Goal: Task Accomplishment & Management: Manage account settings

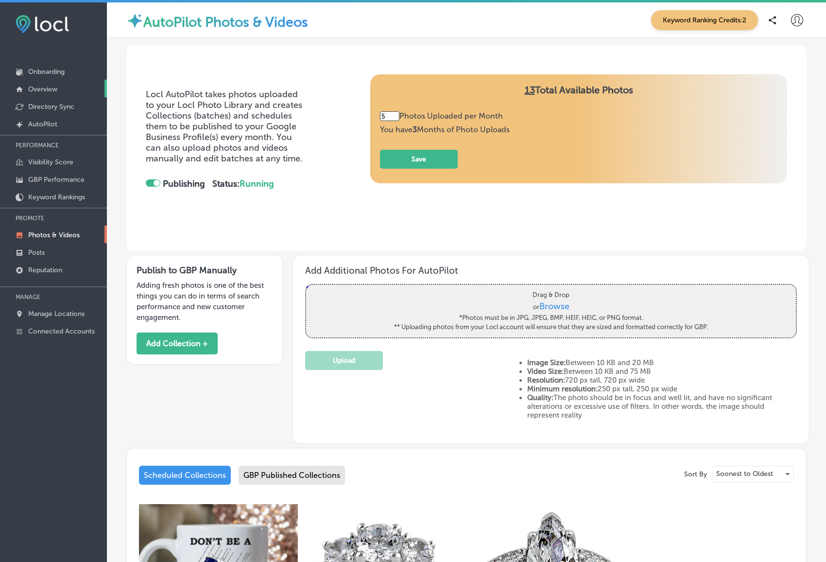
click at [49, 87] on p "Overview" at bounding box center [42, 89] width 29 height 8
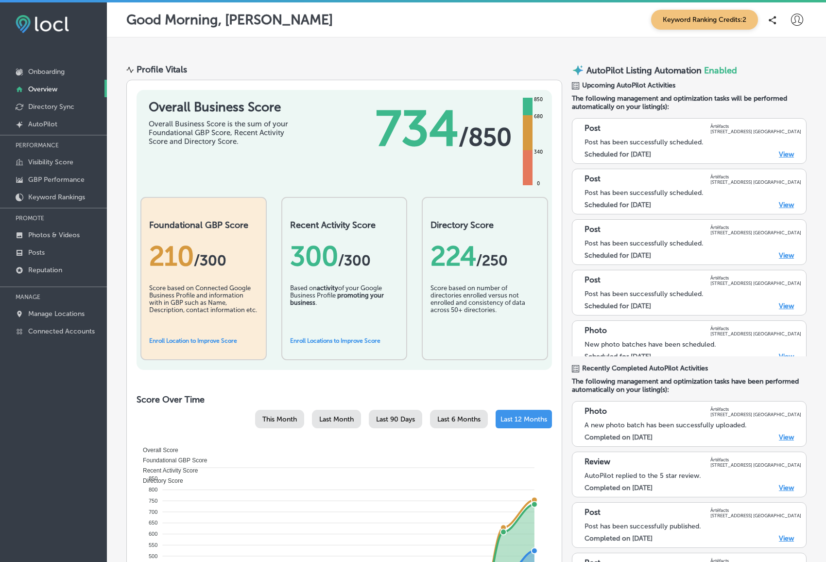
click at [193, 341] on link "Enroll Location to Improve Score" at bounding box center [193, 340] width 88 height 7
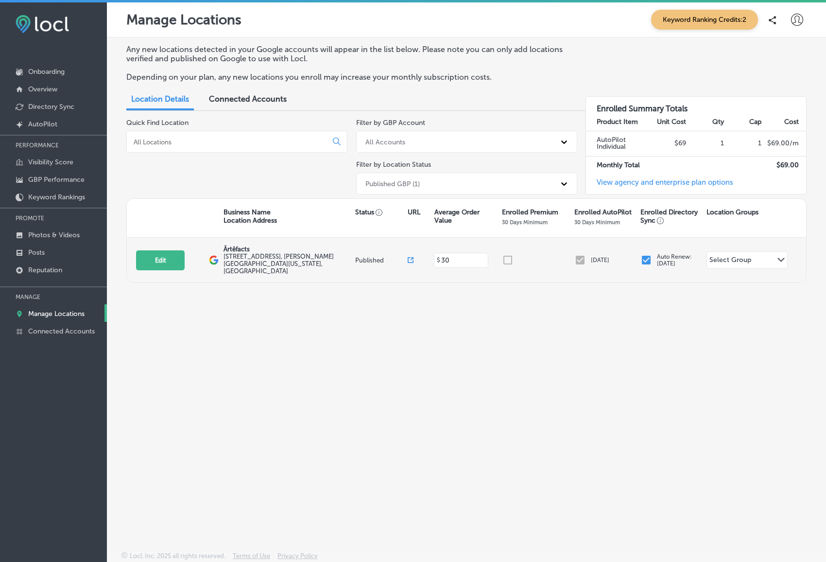
click at [507, 254] on div at bounding box center [538, 260] width 73 height 12
click at [781, 258] on icon "Path Created with Sketch." at bounding box center [781, 260] width 7 height 4
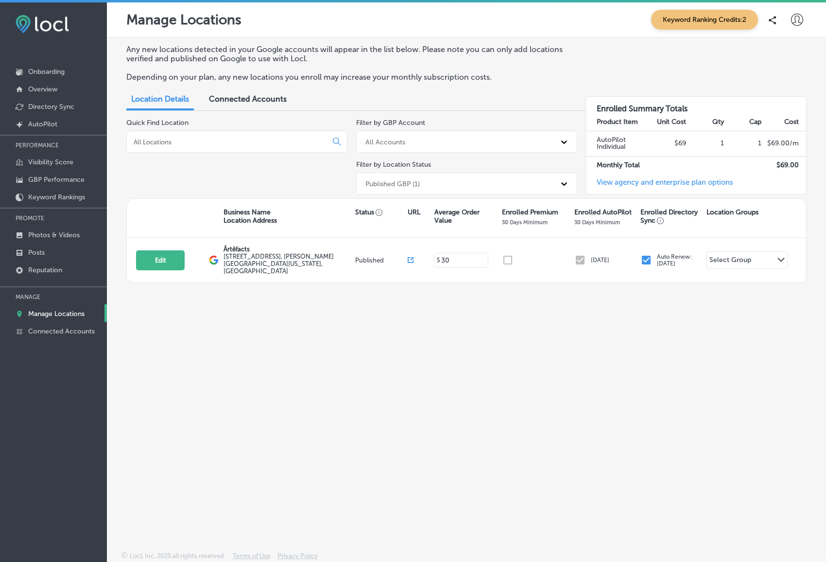
click at [672, 182] on link "View agency and enterprise plan options" at bounding box center [659, 186] width 147 height 16
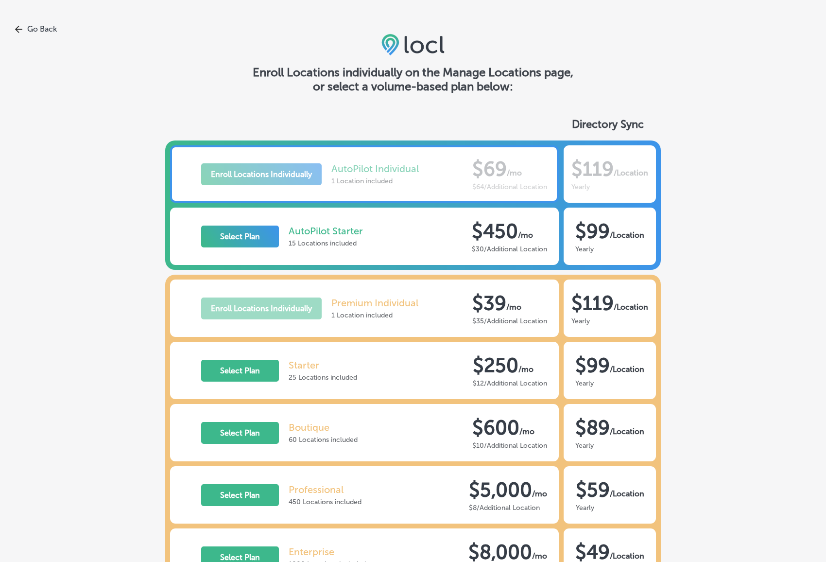
click at [15, 25] on icon at bounding box center [19, 29] width 8 height 8
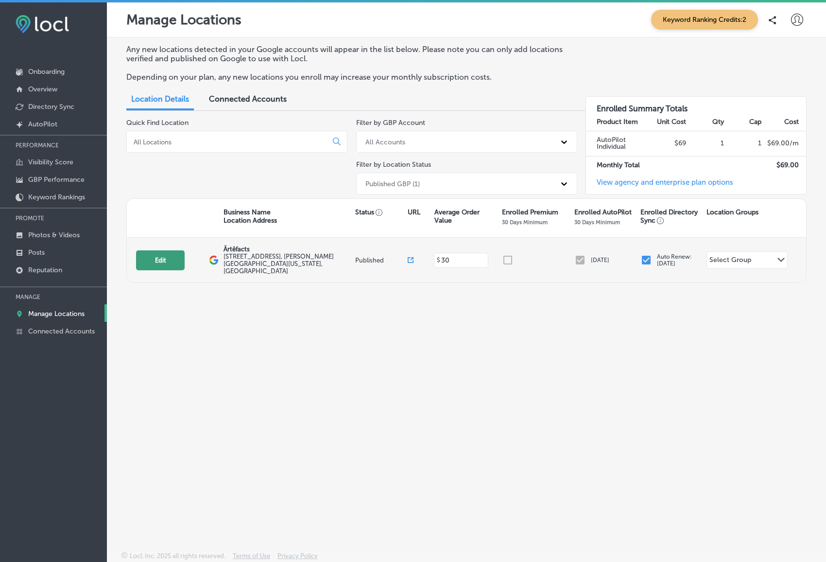
click at [161, 262] on button "Edit" at bounding box center [160, 260] width 49 height 20
select select "US"
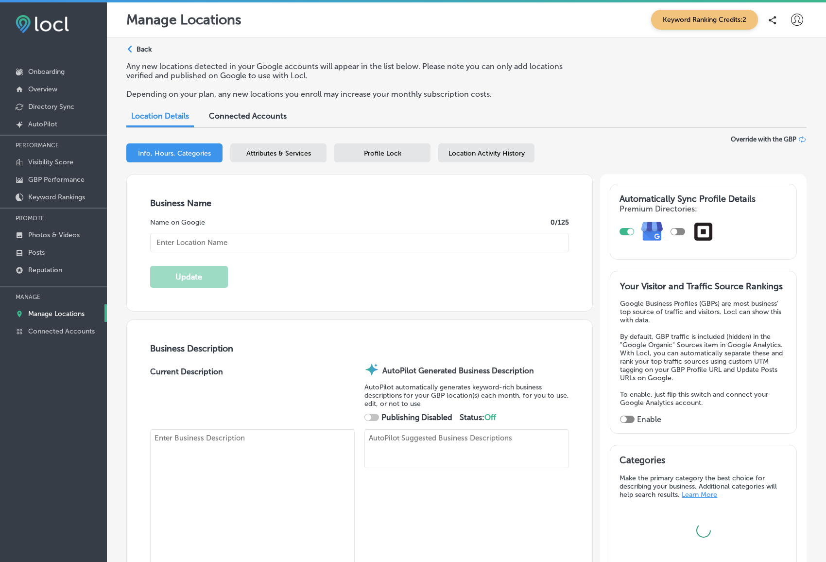
checkbox input "true"
type input "Ärtêfacts"
type textarea "Discover Ärtêfacts, where every visit feels like uncovering a rare artifact. Mo…"
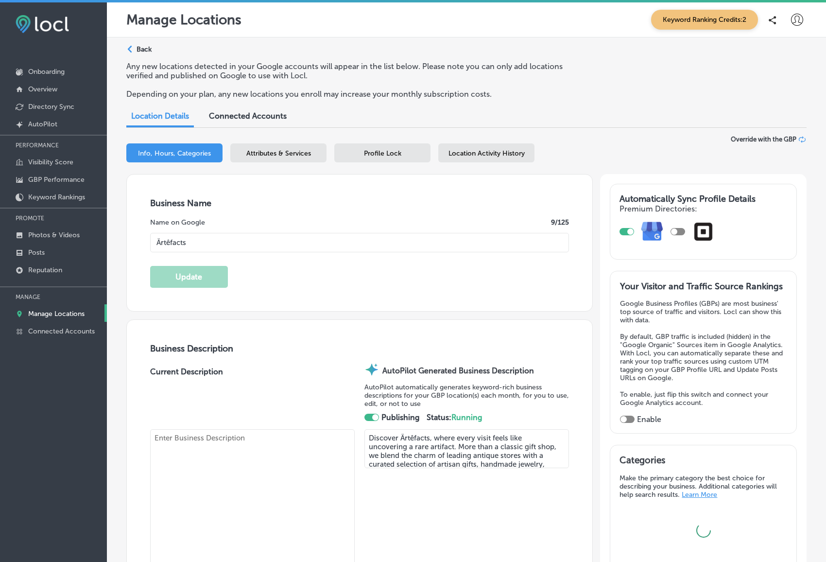
type input "[STREET_ADDRESS]"
type input "[GEOGRAPHIC_DATA]"
type input "97439"
type input "US"
type input "https://www.florenceartefacts.com/"
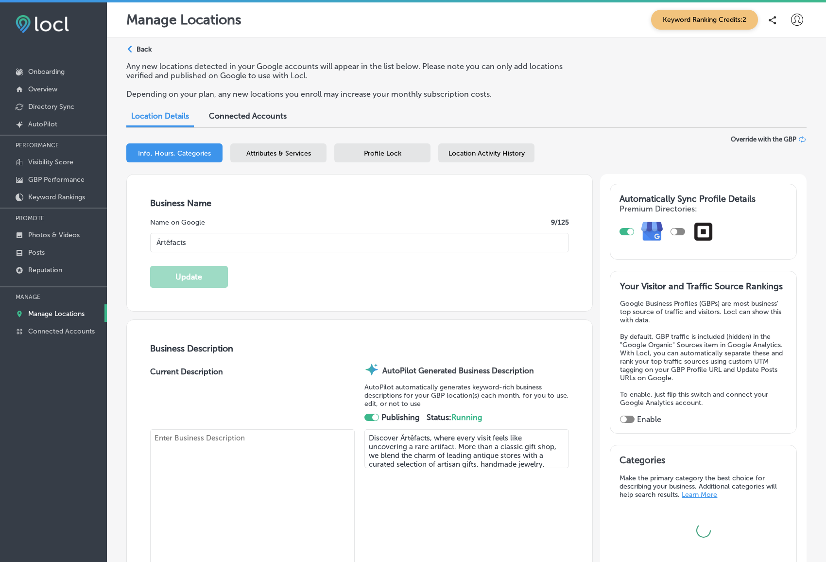
type input "30"
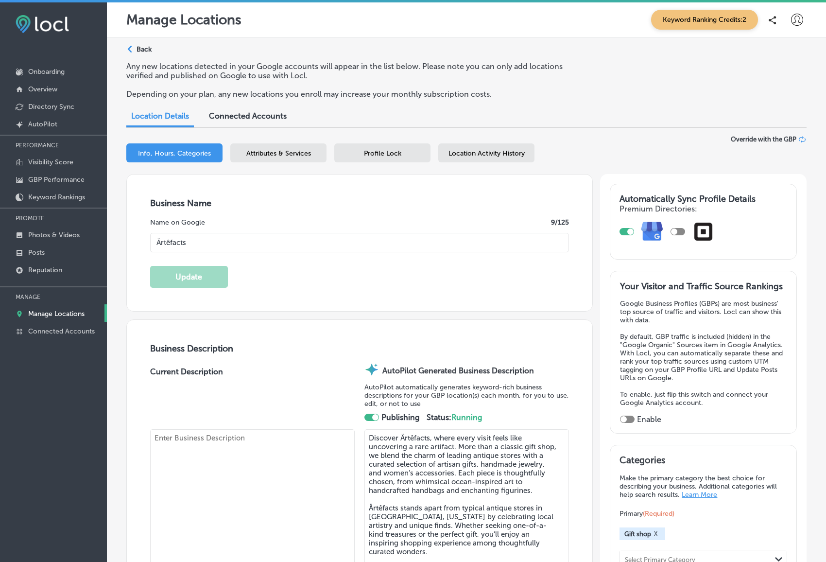
type textarea "Discover Ärtêfacts, where every visit feels like uncovering a rare artifact. Mo…"
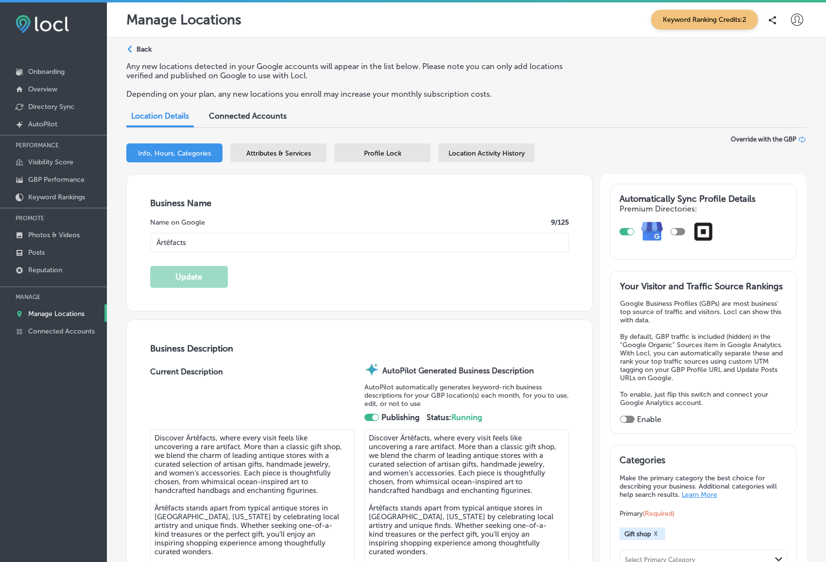
type input "+1 541 991 8380"
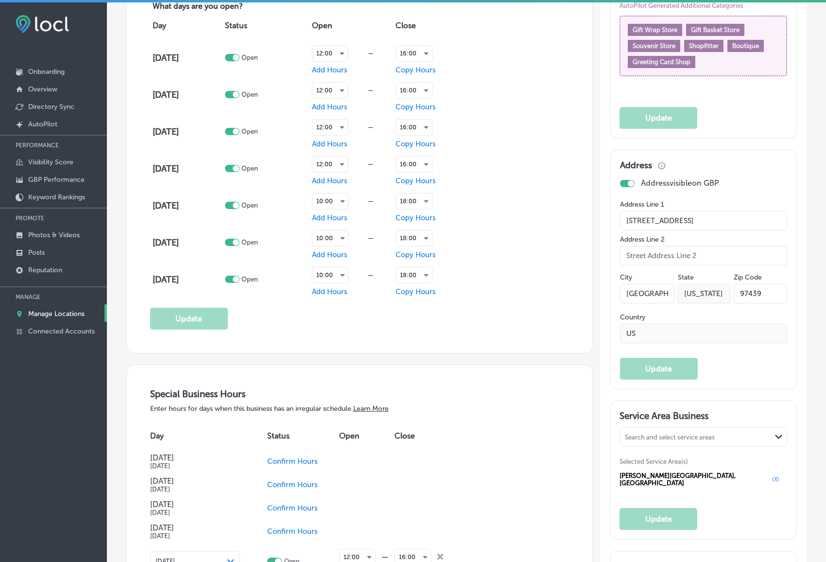
scroll to position [711, 0]
click at [347, 234] on div "10:00" at bounding box center [330, 239] width 36 height 16
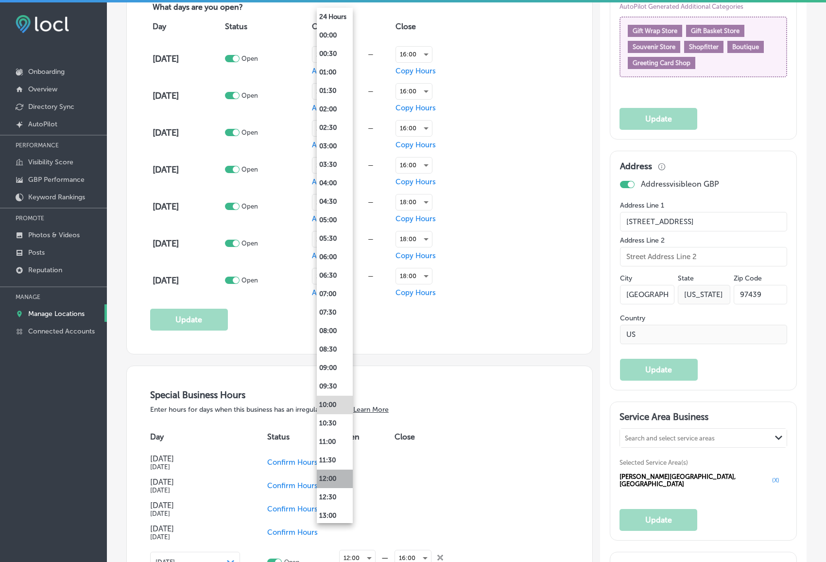
click at [337, 475] on li "12:00" at bounding box center [335, 478] width 36 height 18
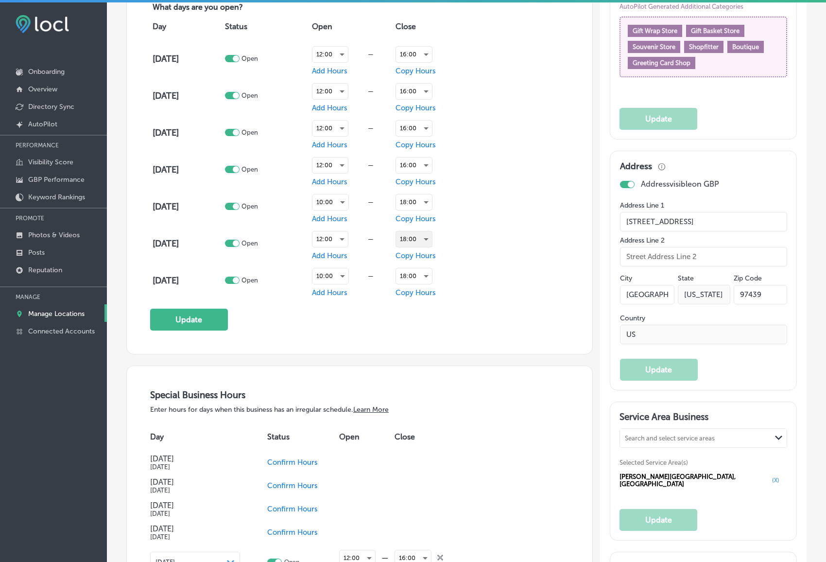
click at [430, 232] on div "18:00" at bounding box center [414, 239] width 36 height 16
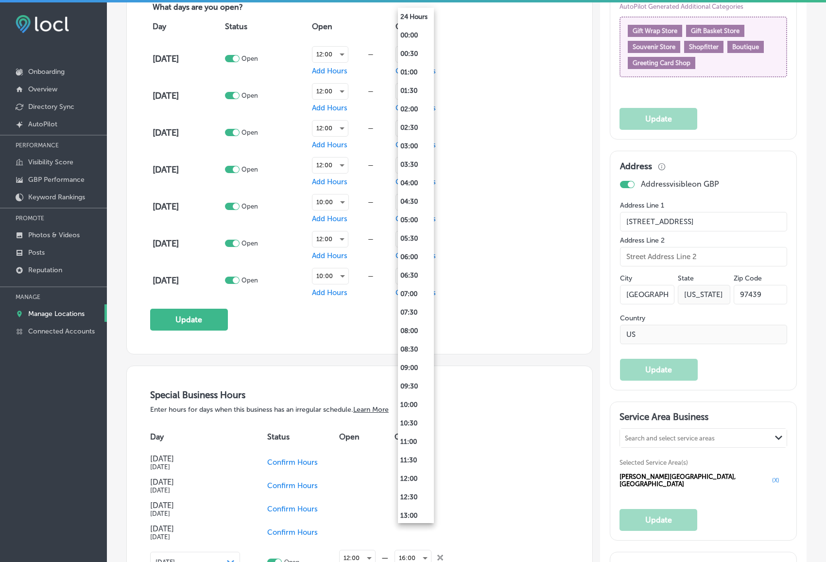
scroll to position [408, 0]
click at [417, 220] on li "16:00" at bounding box center [416, 218] width 36 height 18
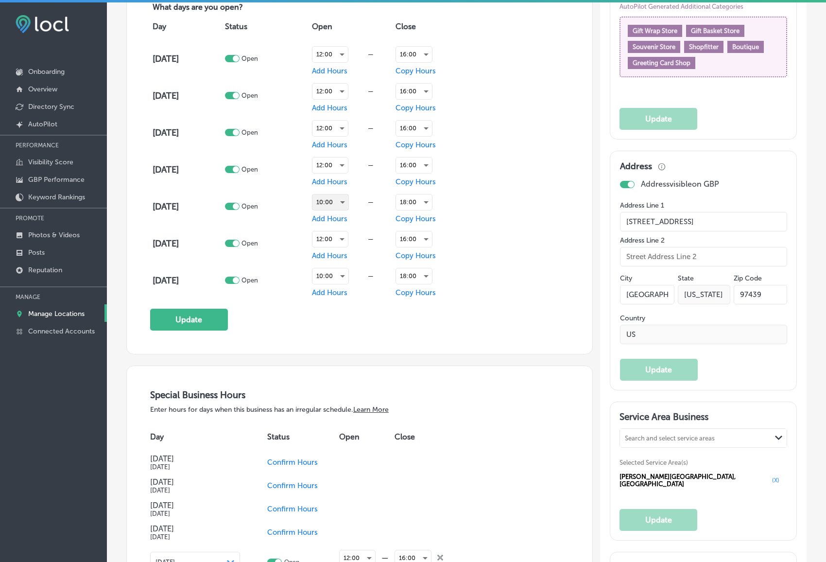
click at [347, 203] on div "10:00" at bounding box center [330, 202] width 36 height 16
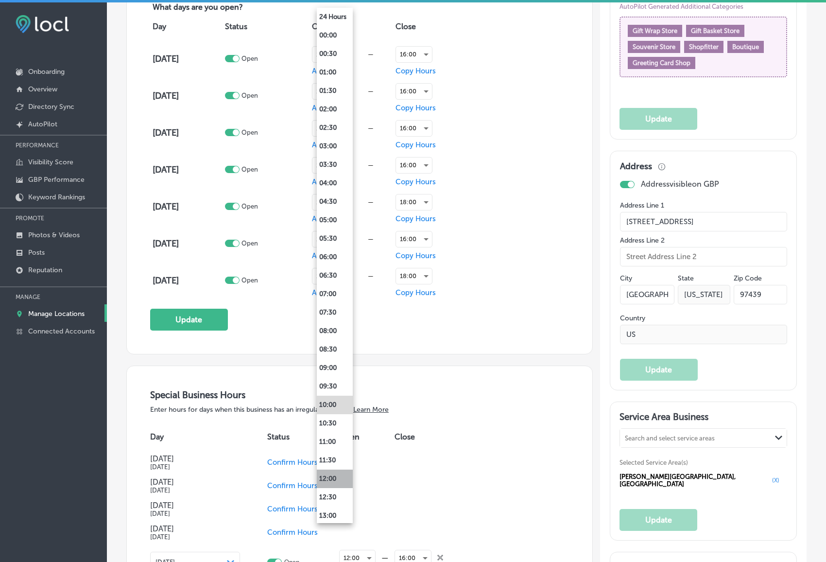
click at [338, 478] on li "12:00" at bounding box center [335, 478] width 36 height 18
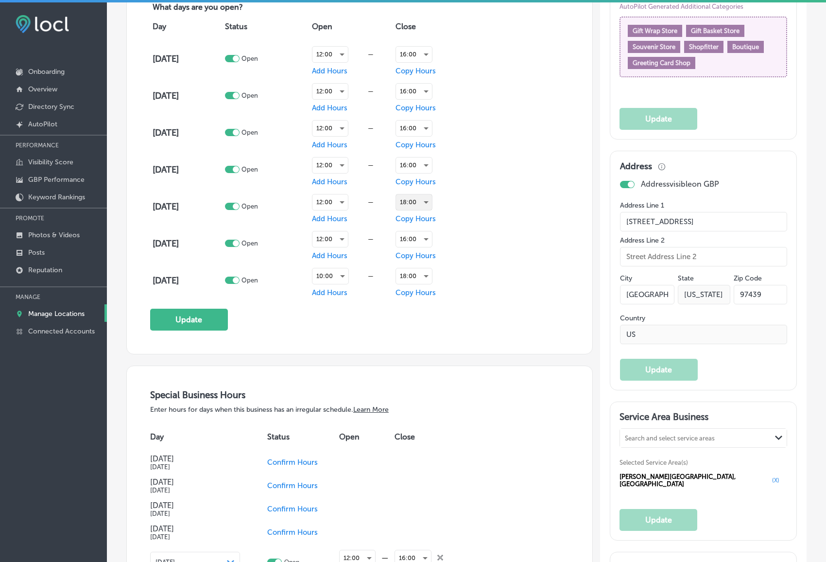
click at [427, 197] on div "18:00" at bounding box center [414, 202] width 36 height 16
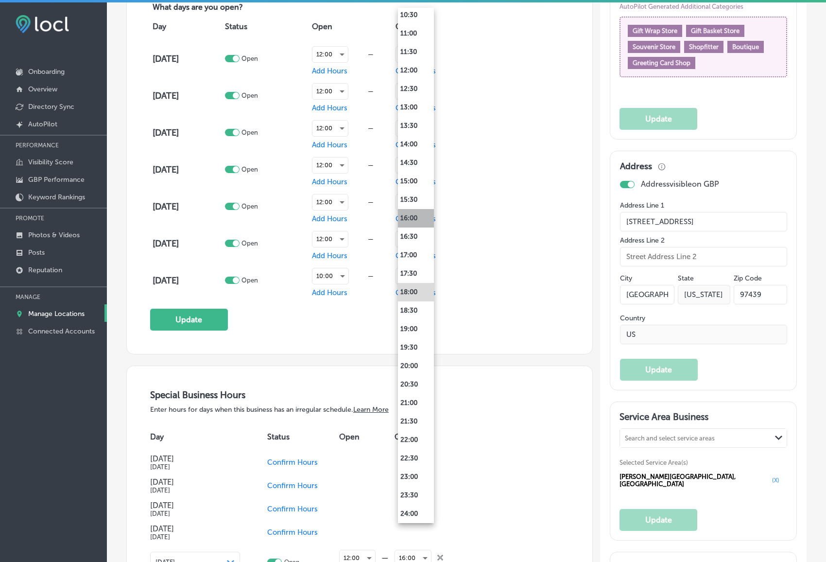
click at [411, 213] on li "16:00" at bounding box center [416, 218] width 36 height 18
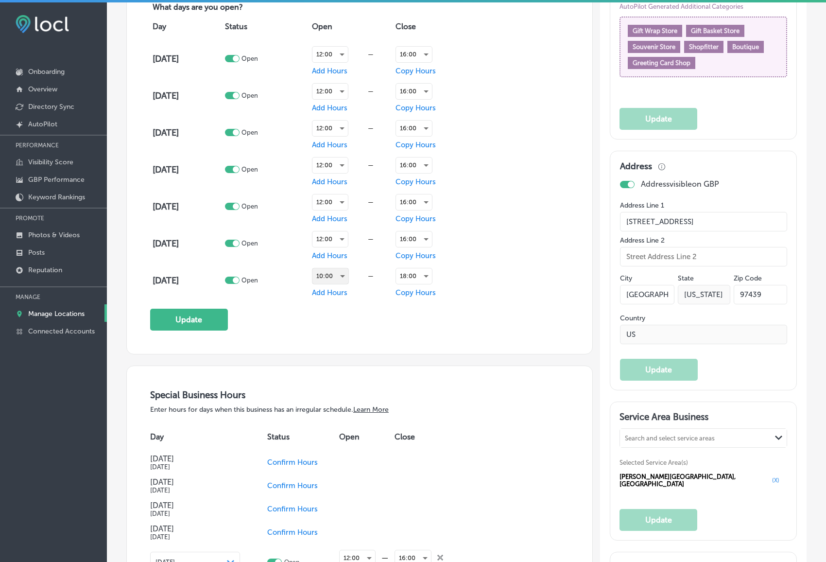
click at [344, 275] on div "10:00" at bounding box center [330, 276] width 36 height 16
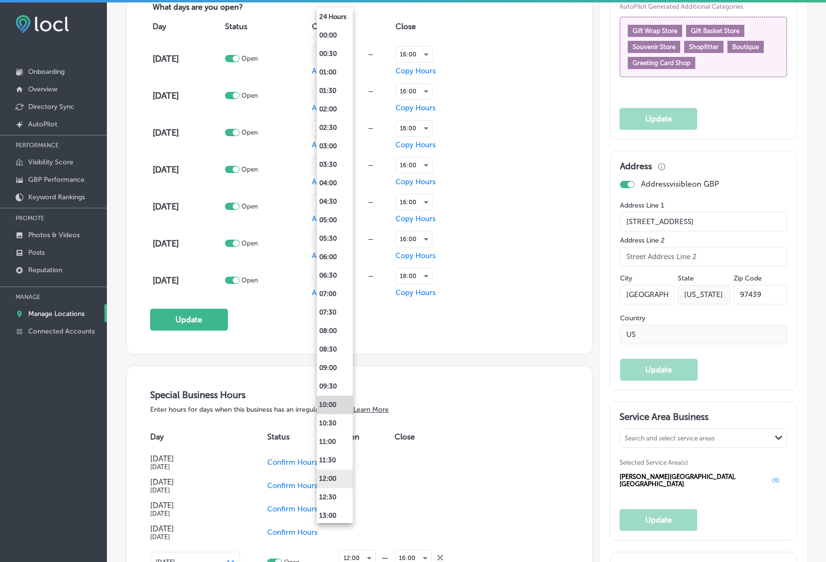
click at [339, 475] on li "12:00" at bounding box center [335, 478] width 36 height 18
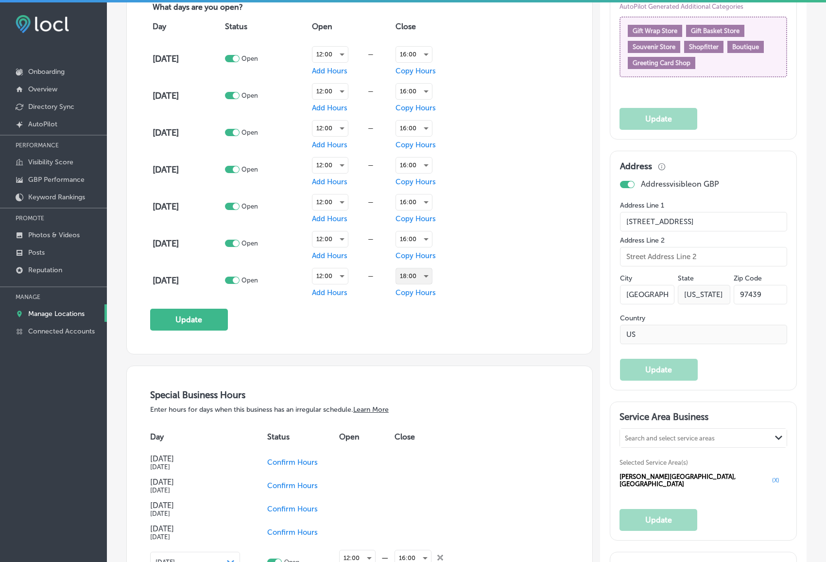
click at [426, 273] on div "18:00" at bounding box center [414, 276] width 36 height 16
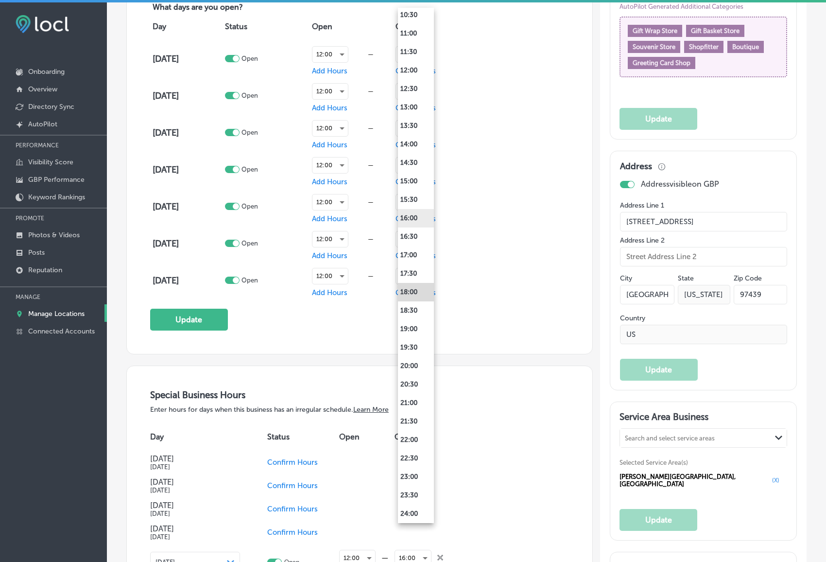
click at [415, 214] on li "16:00" at bounding box center [416, 218] width 36 height 18
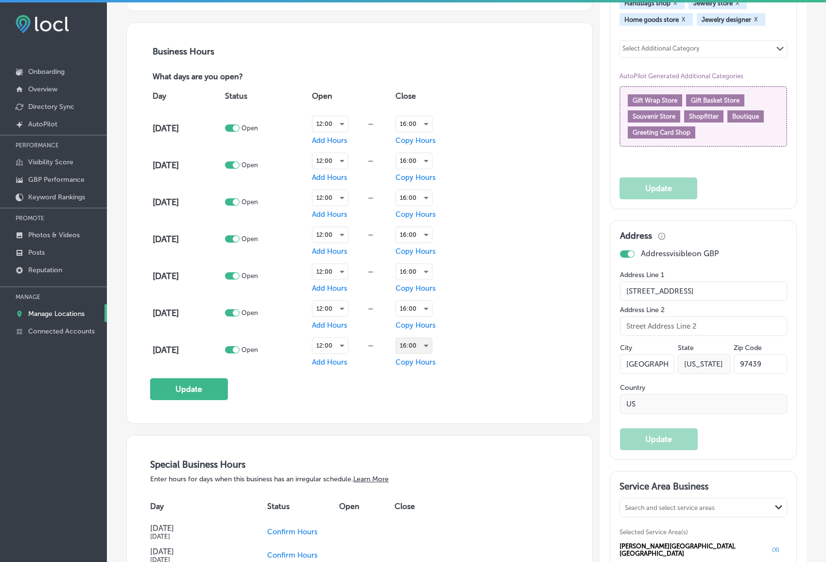
scroll to position [643, 0]
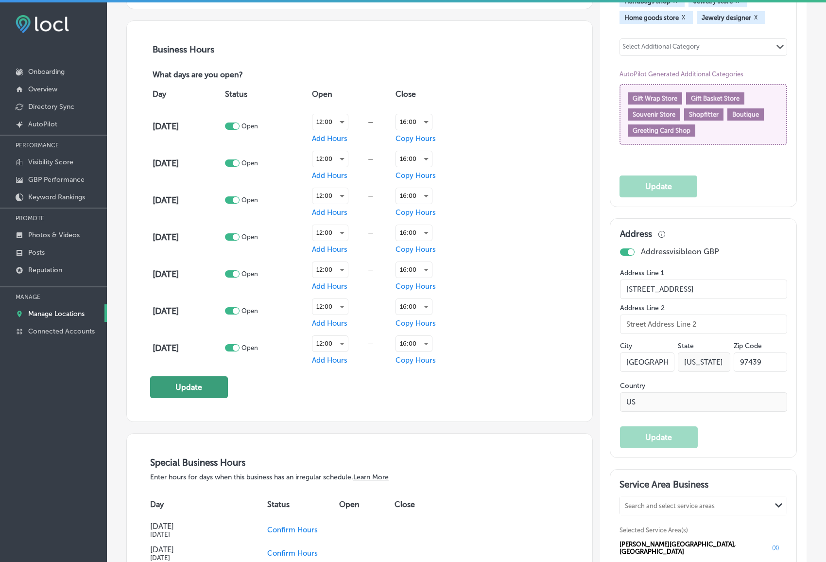
click at [184, 383] on button "Update" at bounding box center [189, 387] width 78 height 22
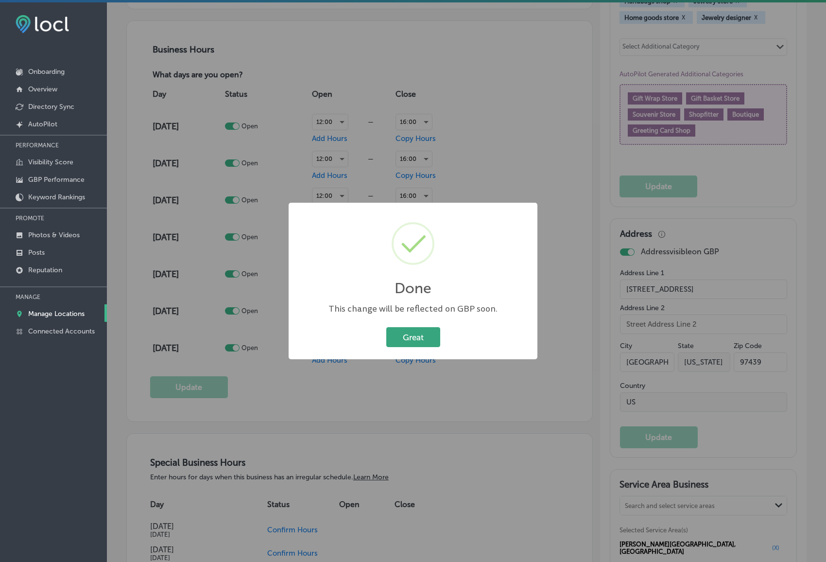
click at [412, 335] on button "Great" at bounding box center [413, 337] width 54 height 20
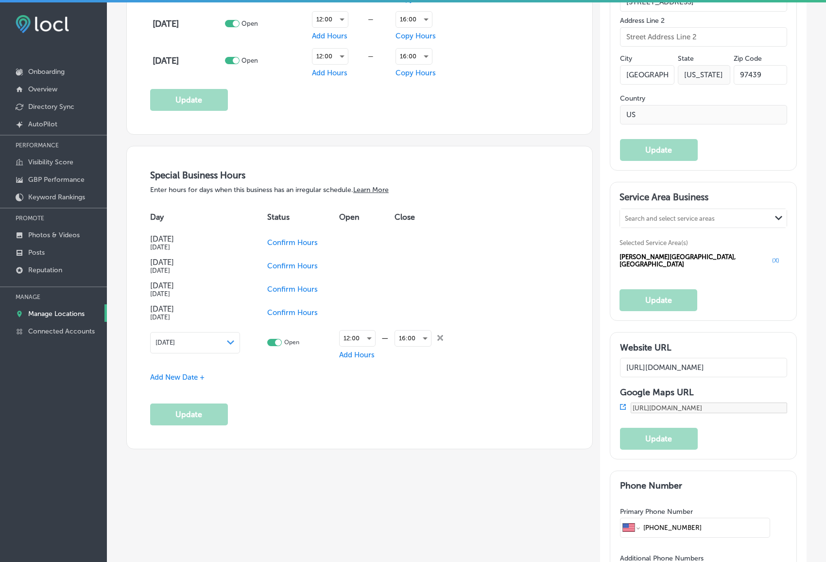
scroll to position [933, 0]
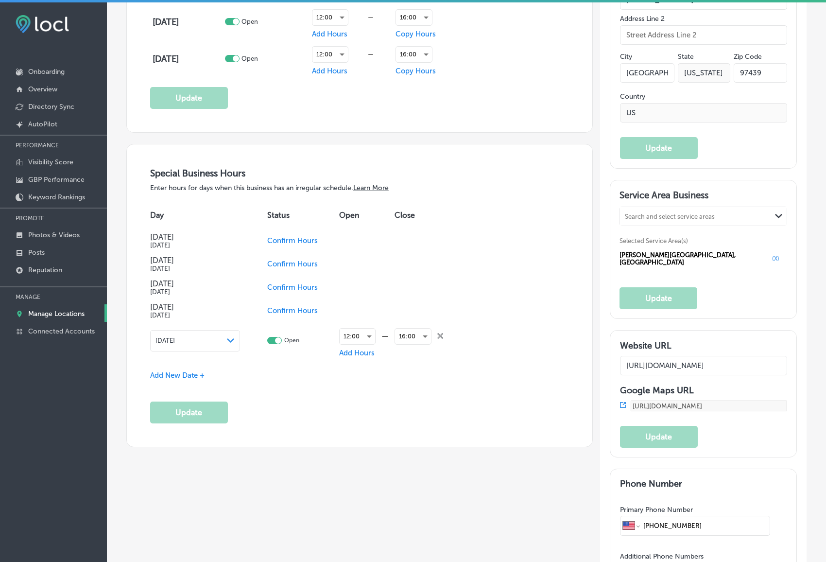
click at [291, 306] on span "Confirm Hours" at bounding box center [292, 310] width 51 height 9
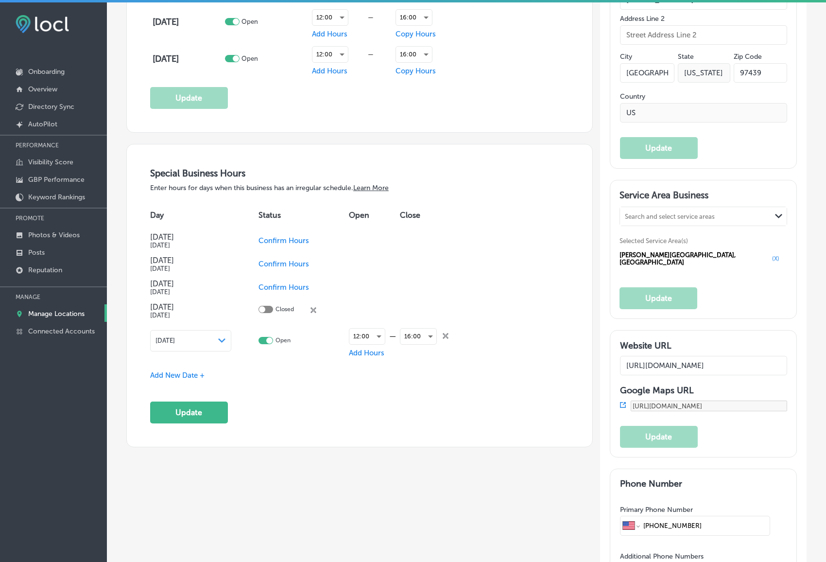
click at [284, 283] on span "Confirm Hours" at bounding box center [284, 287] width 51 height 9
click at [281, 261] on span "Confirm Hours" at bounding box center [284, 263] width 51 height 9
click at [265, 259] on div at bounding box center [266, 262] width 15 height 7
checkbox input "true"
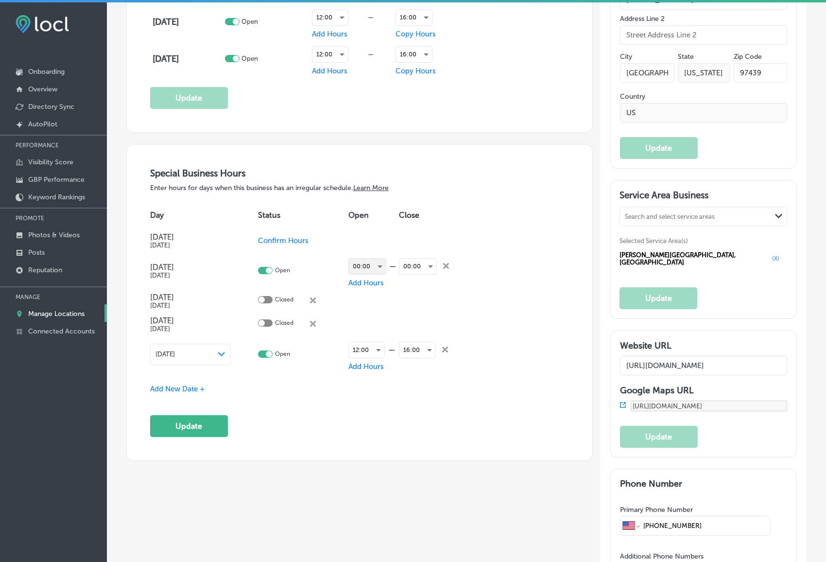
click at [373, 260] on div "00:00" at bounding box center [367, 267] width 37 height 16
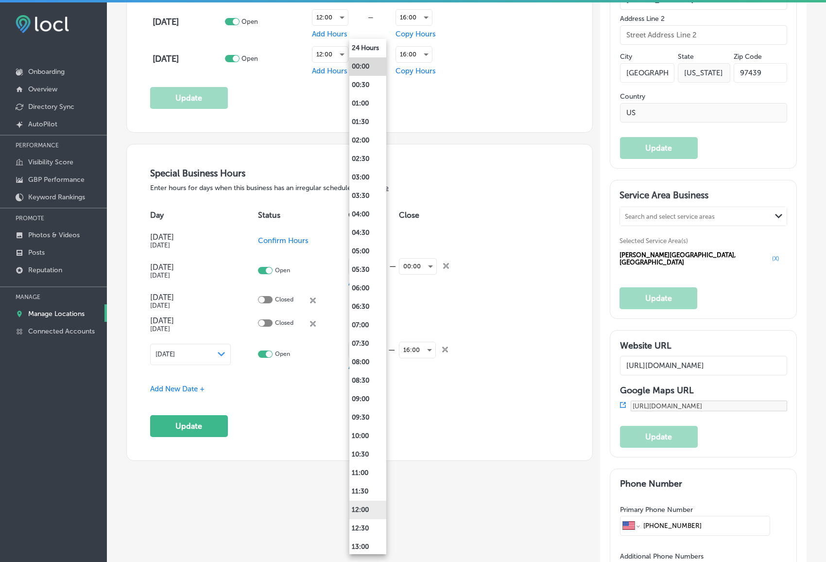
click at [371, 509] on li "12:00" at bounding box center [367, 510] width 37 height 18
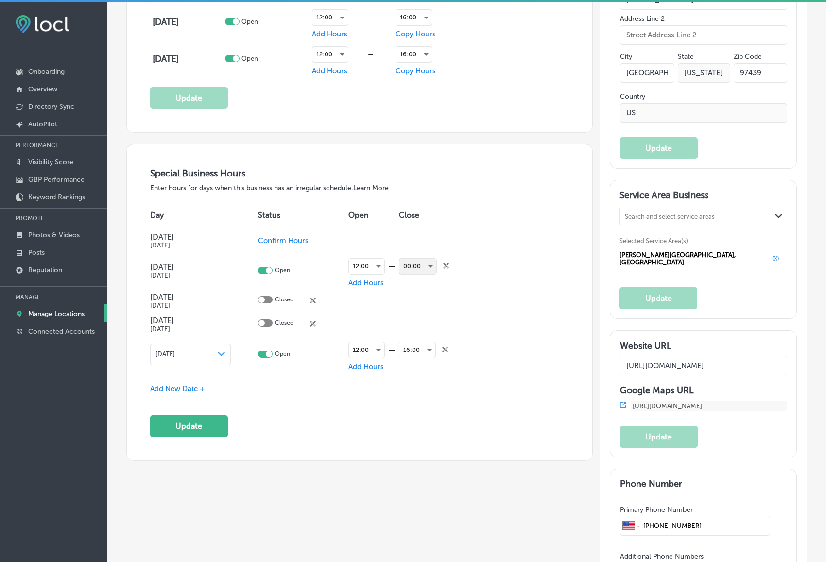
click at [431, 262] on div "00:00" at bounding box center [417, 267] width 37 height 16
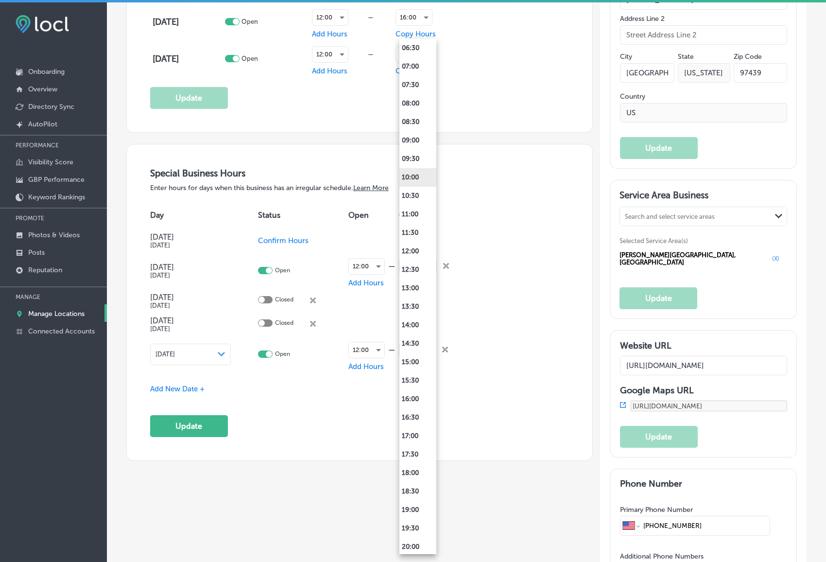
scroll to position [408, 0]
click at [415, 246] on li "16:00" at bounding box center [417, 249] width 37 height 18
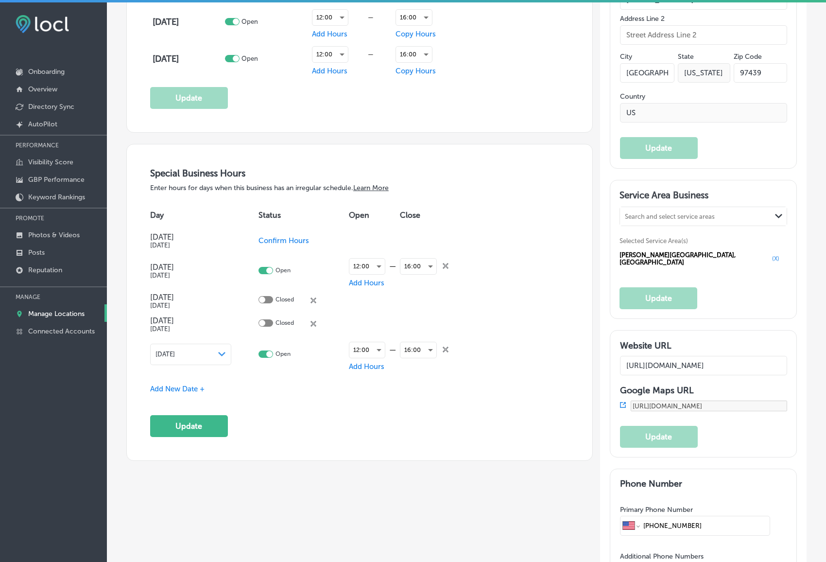
click at [268, 240] on span "Confirm Hours" at bounding box center [284, 240] width 51 height 9
click at [268, 238] on div at bounding box center [266, 239] width 15 height 7
checkbox input "true"
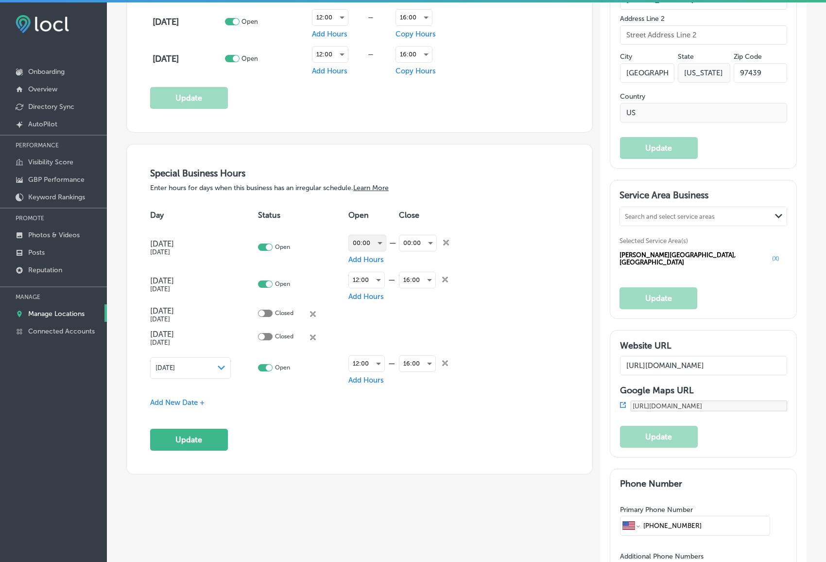
click at [369, 238] on div "00:00" at bounding box center [367, 243] width 37 height 16
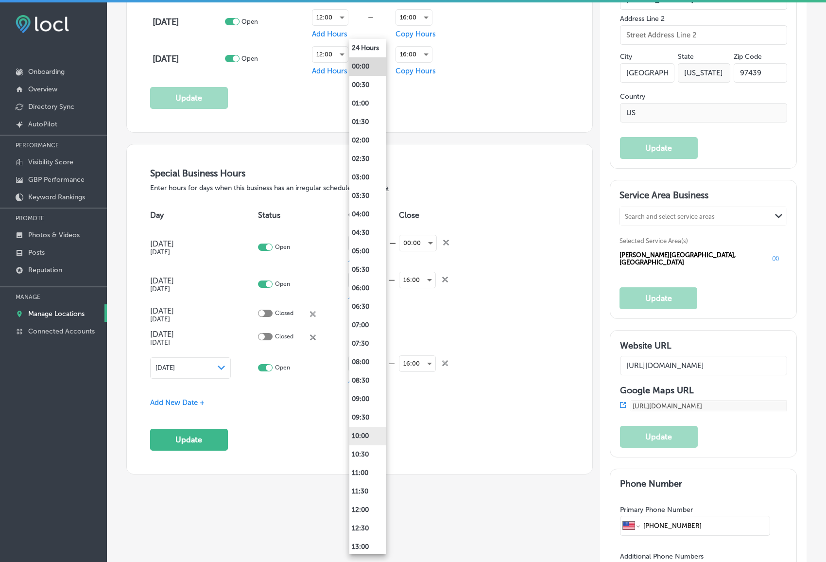
click at [364, 431] on li "10:00" at bounding box center [367, 436] width 37 height 18
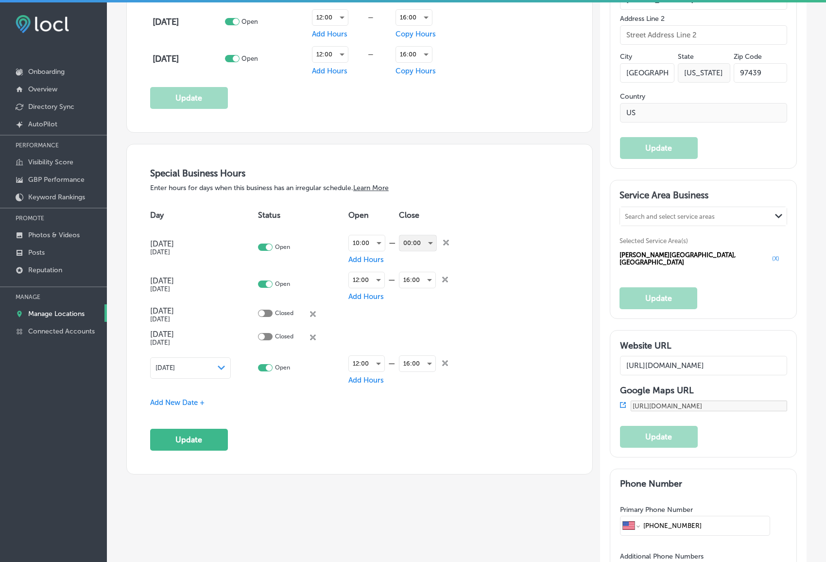
click at [425, 241] on div "00:00" at bounding box center [417, 243] width 37 height 16
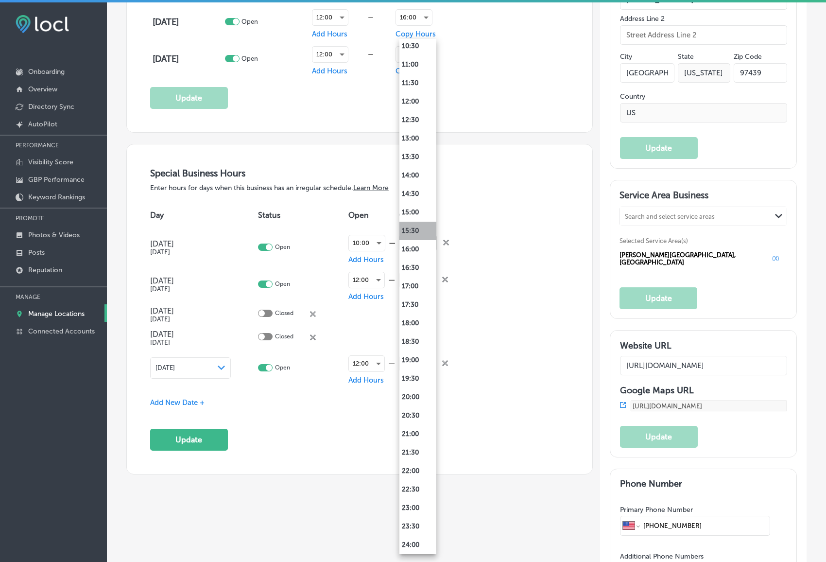
click at [414, 239] on li "15:30" at bounding box center [417, 231] width 37 height 18
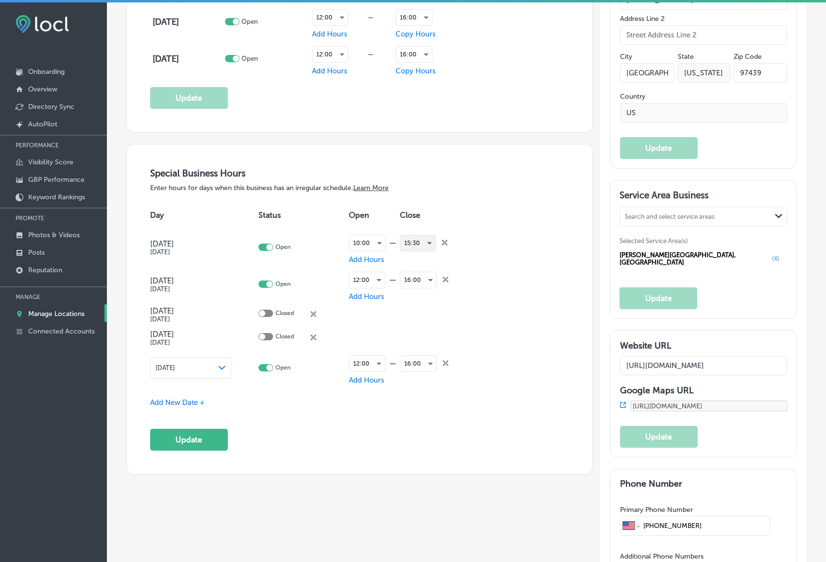
click at [414, 239] on div "15:30" at bounding box center [417, 243] width 35 height 16
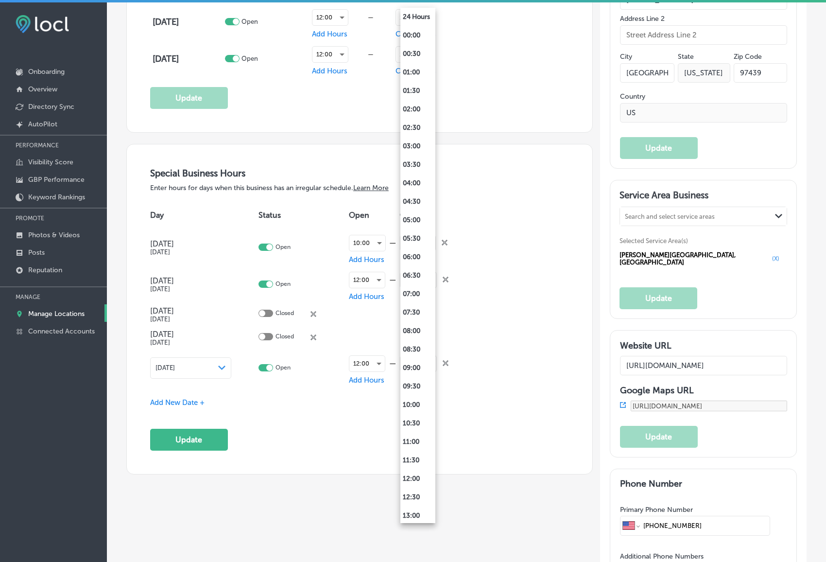
scroll to position [343, 0]
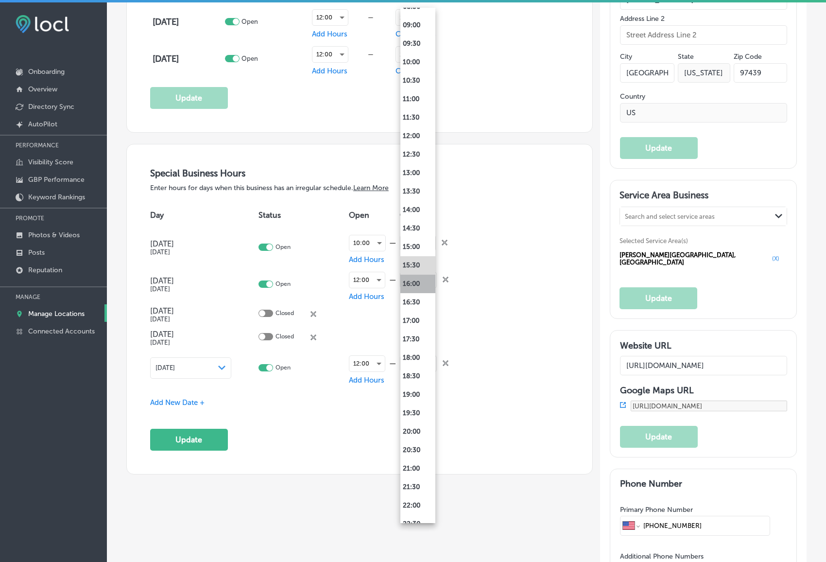
click at [415, 281] on li "16:00" at bounding box center [417, 284] width 35 height 18
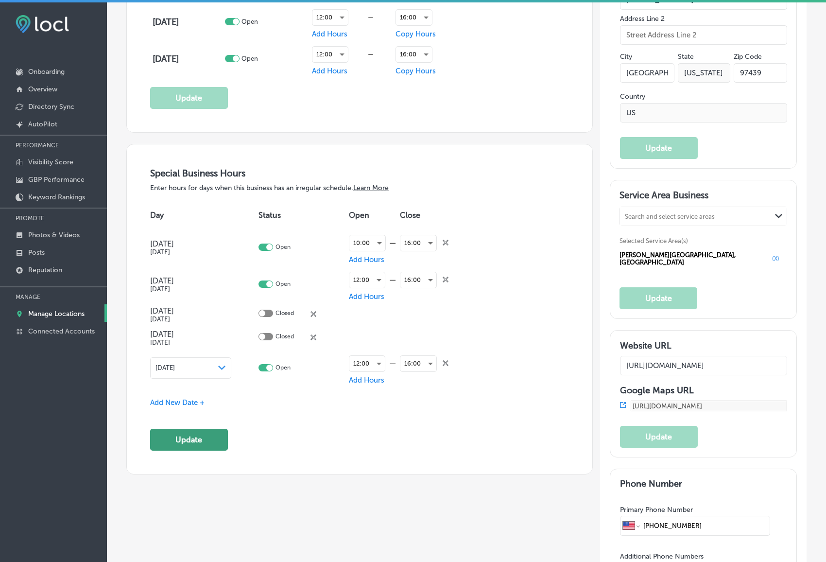
click at [198, 438] on button "Update" at bounding box center [189, 440] width 78 height 22
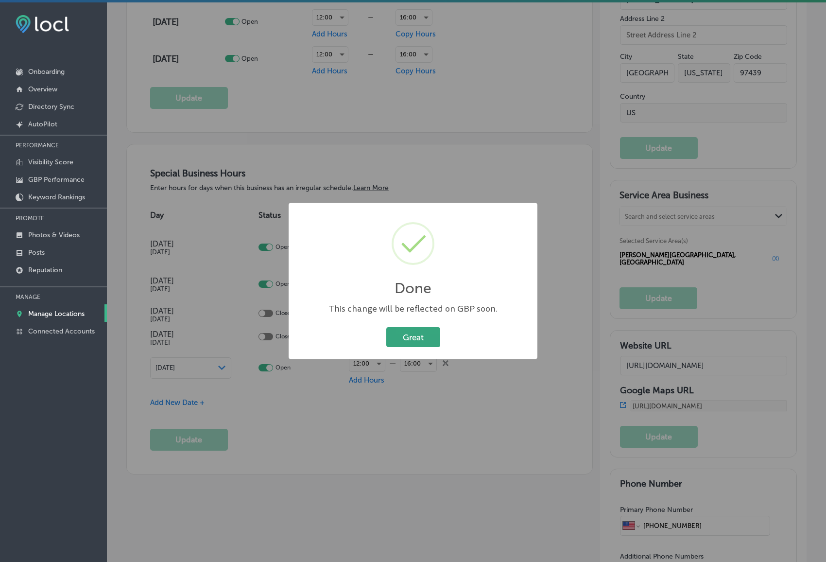
click at [425, 337] on button "Great" at bounding box center [413, 337] width 54 height 20
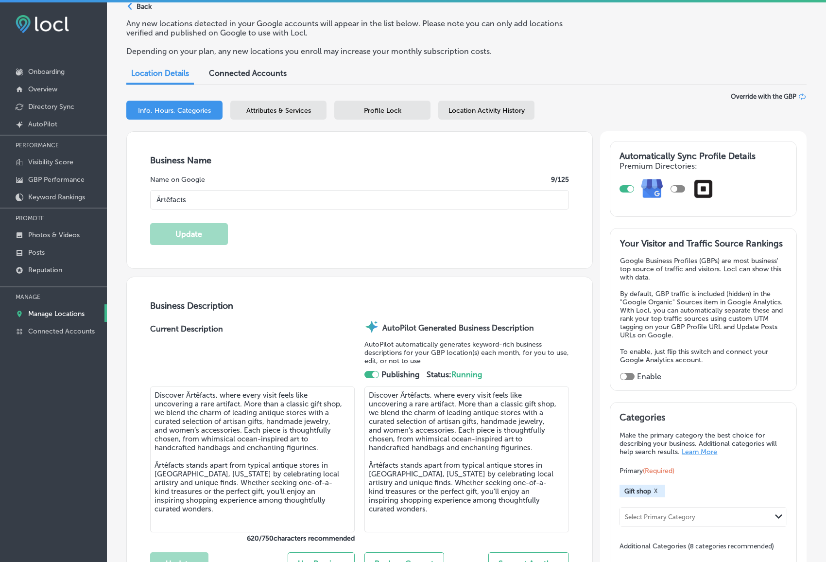
scroll to position [42, 0]
click at [628, 374] on div at bounding box center [627, 376] width 15 height 7
click at [630, 373] on div at bounding box center [627, 376] width 15 height 7
checkbox input "true"
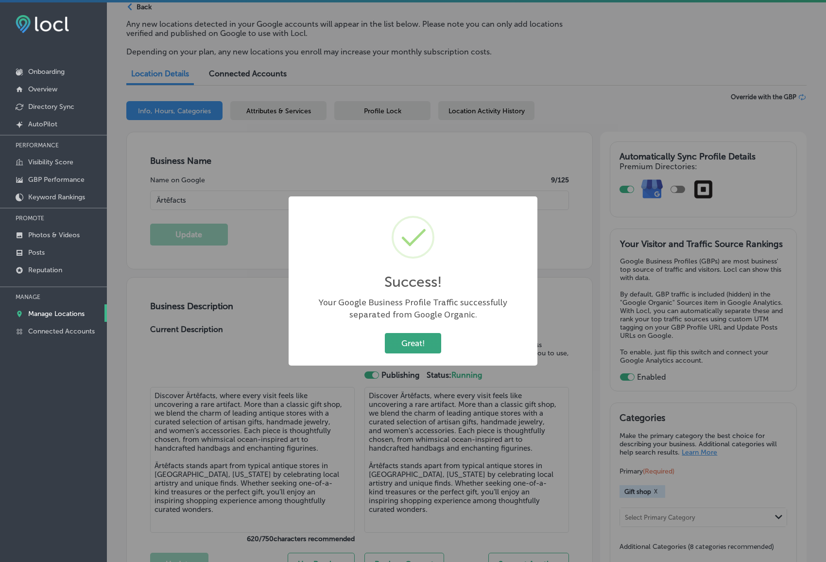
click at [415, 343] on button "Great!" at bounding box center [413, 343] width 56 height 20
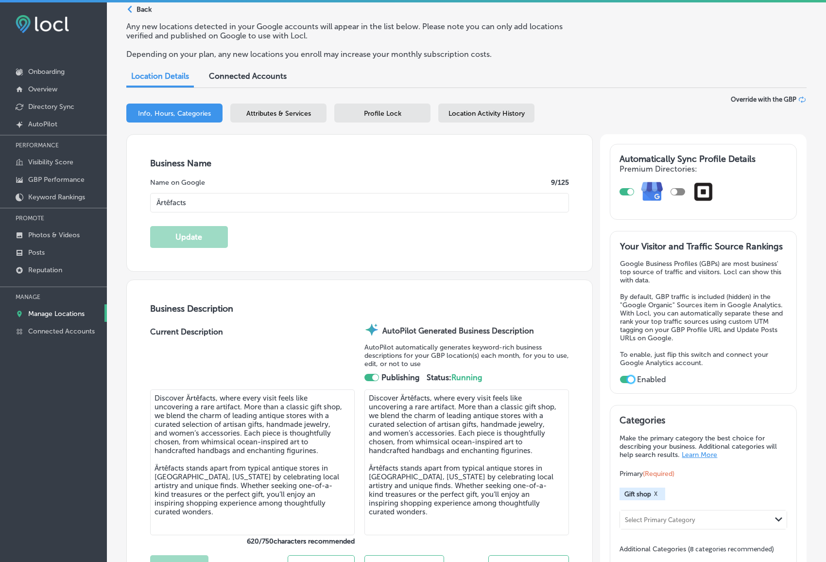
scroll to position [0, 0]
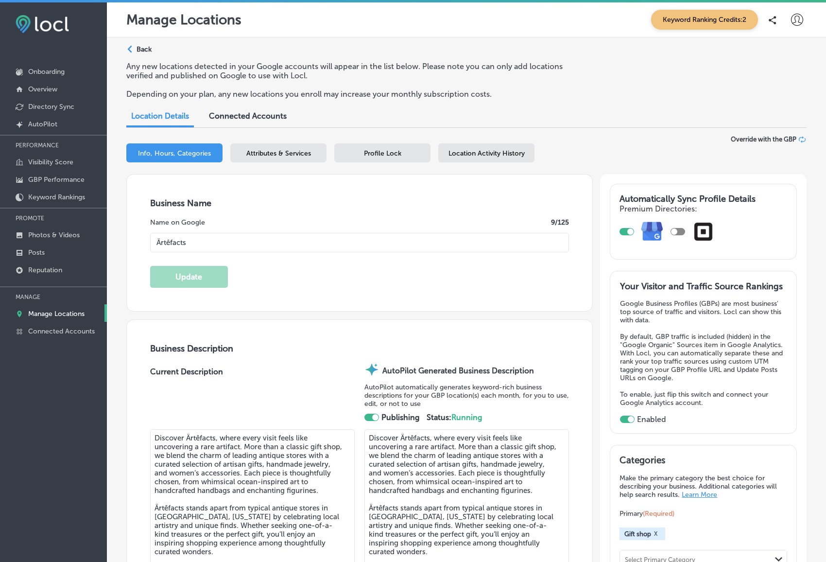
click at [277, 154] on span "Attributes & Services" at bounding box center [278, 153] width 65 height 8
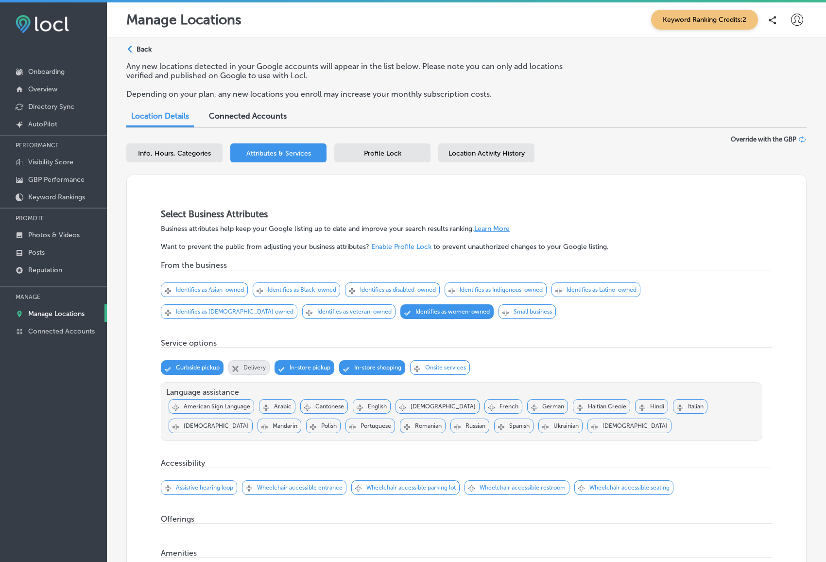
click at [499, 315] on div "Svg Vector Icons : http://www.onlinewebfonts.com/icon Checked Created with Sket…" at bounding box center [527, 311] width 57 height 15
click at [364, 405] on div "Svg Vector Icons : http://www.onlinewebfonts.com/icon Checked Created with Sket…" at bounding box center [372, 406] width 38 height 15
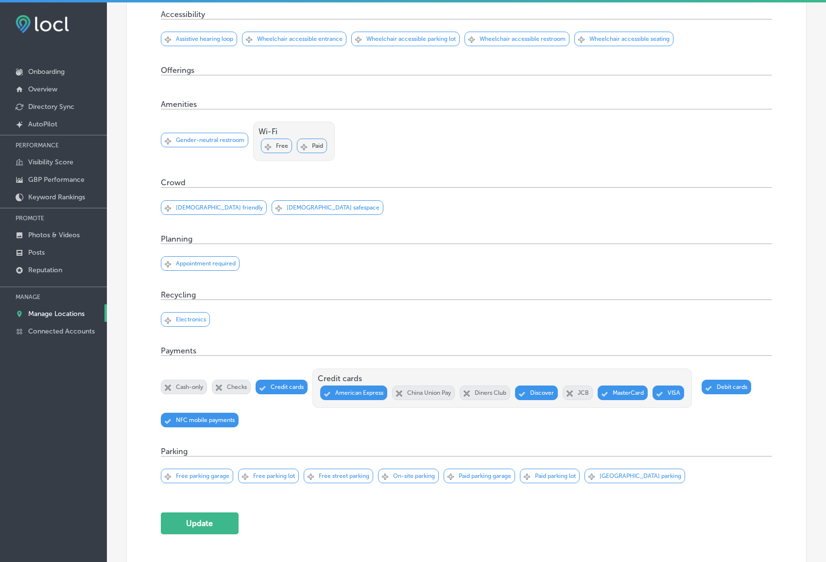
scroll to position [477, 0]
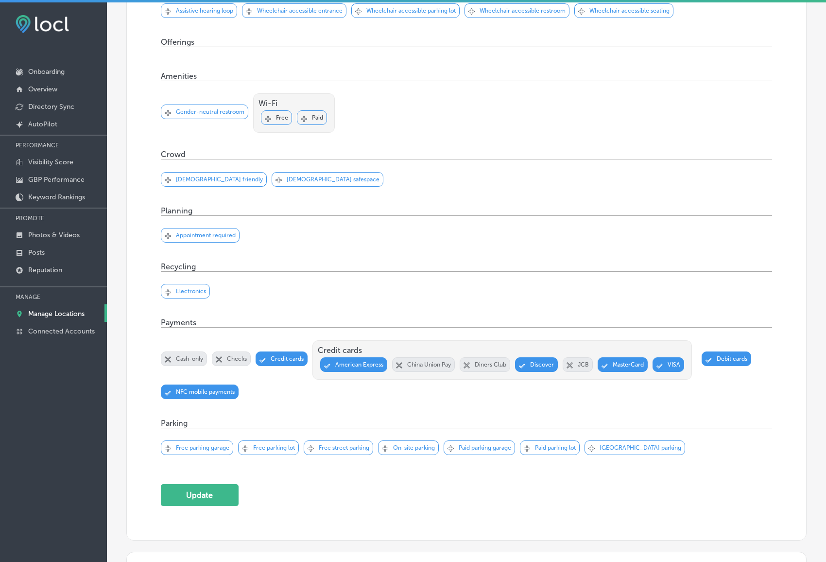
click at [258, 451] on p "Free parking lot" at bounding box center [274, 447] width 42 height 7
click at [331, 451] on p "Free street parking" at bounding box center [344, 447] width 51 height 7
click at [199, 501] on button "Update" at bounding box center [200, 495] width 78 height 22
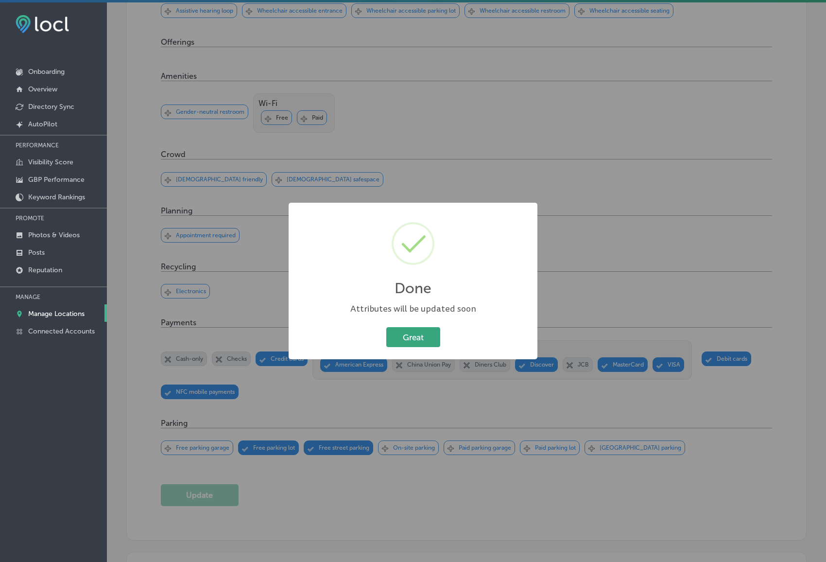
click at [408, 335] on button "Great" at bounding box center [413, 337] width 54 height 20
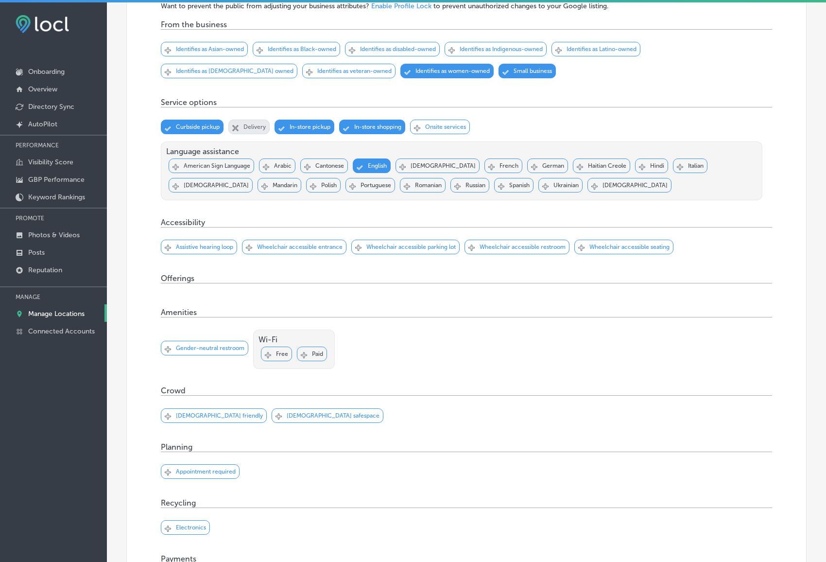
scroll to position [0, 0]
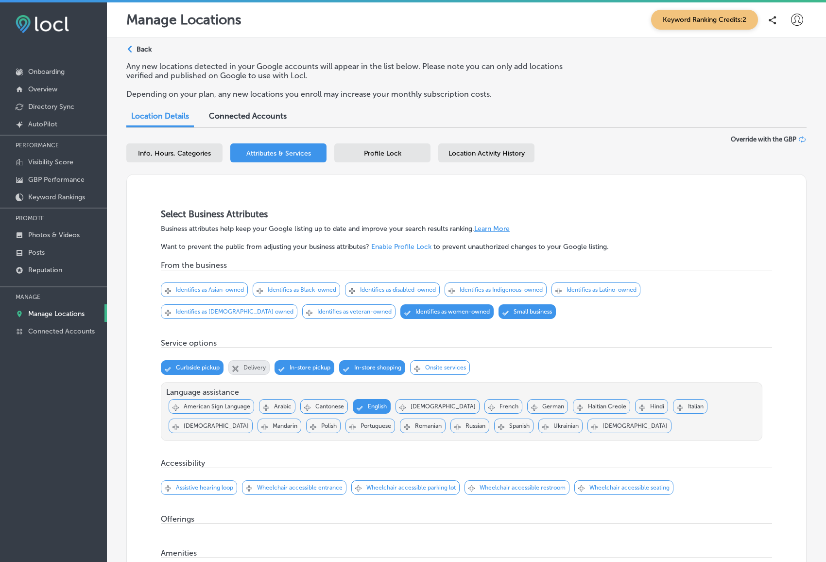
click at [394, 151] on span "Profile Lock" at bounding box center [382, 153] width 37 height 8
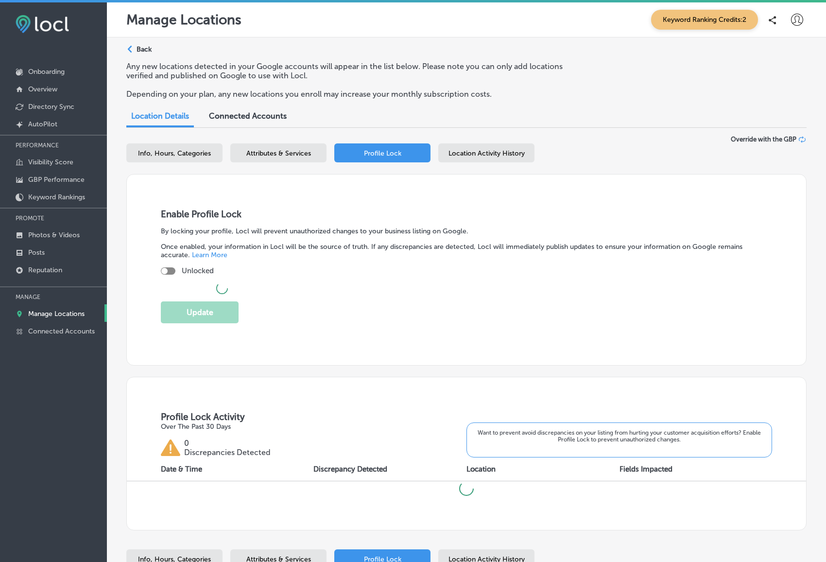
checkbox input "true"
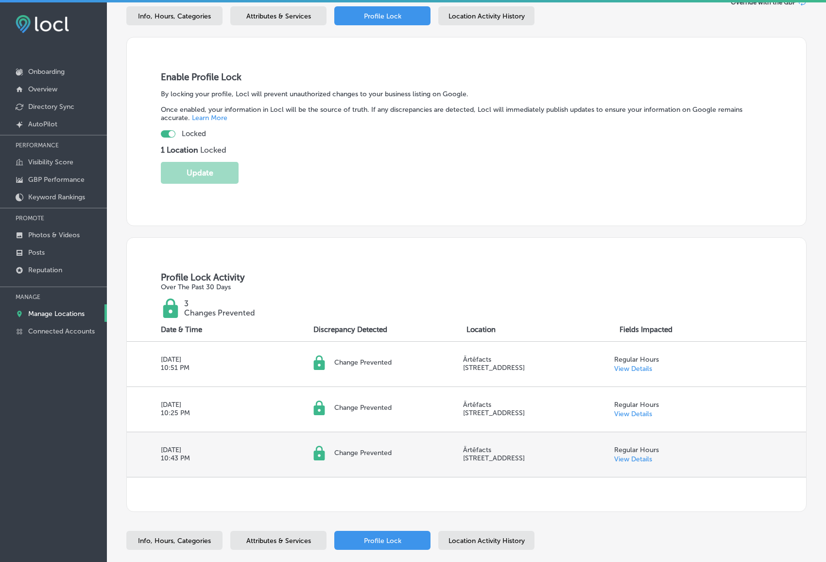
scroll to position [198, 0]
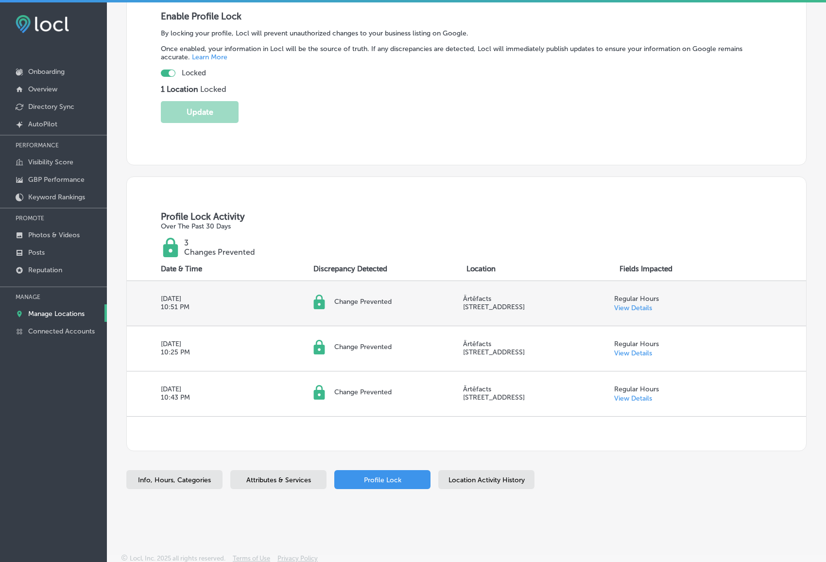
click at [631, 304] on link "View Details" at bounding box center [633, 308] width 38 height 8
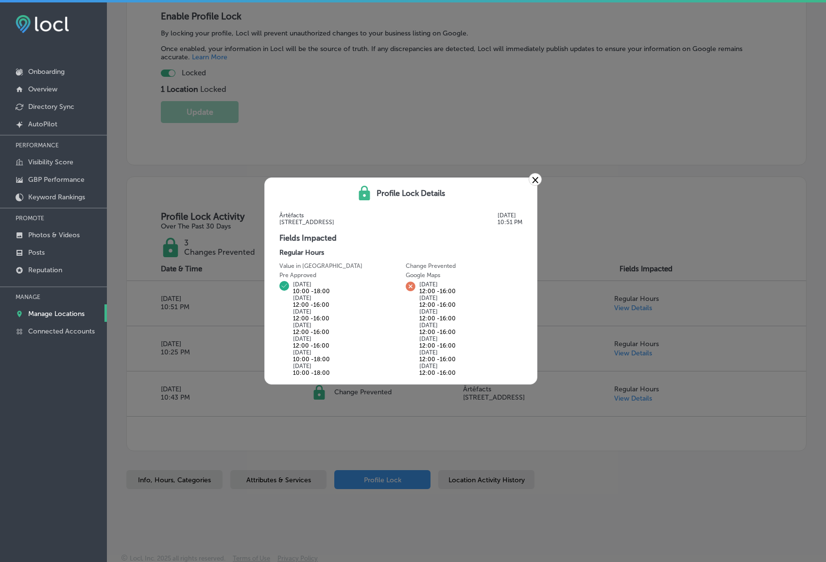
click at [534, 180] on link "×" at bounding box center [535, 179] width 13 height 13
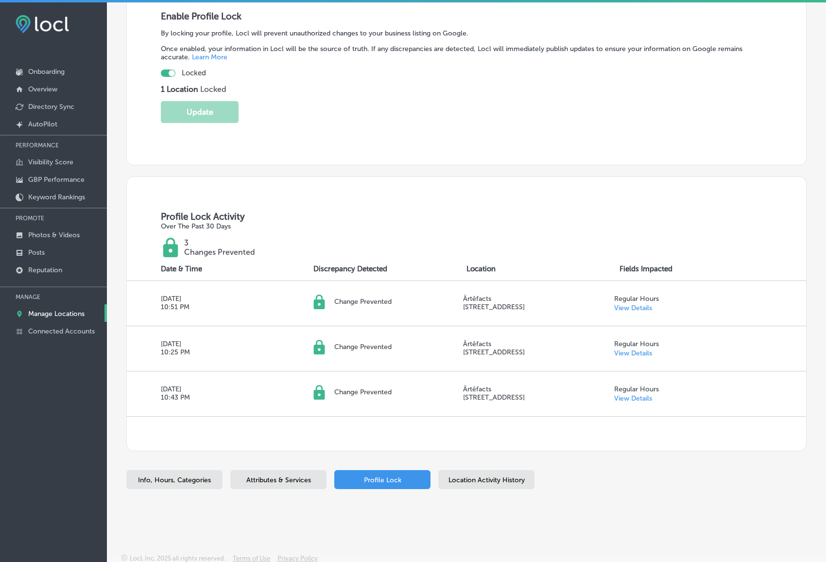
click at [498, 476] on span "Location Activity History" at bounding box center [487, 480] width 76 height 8
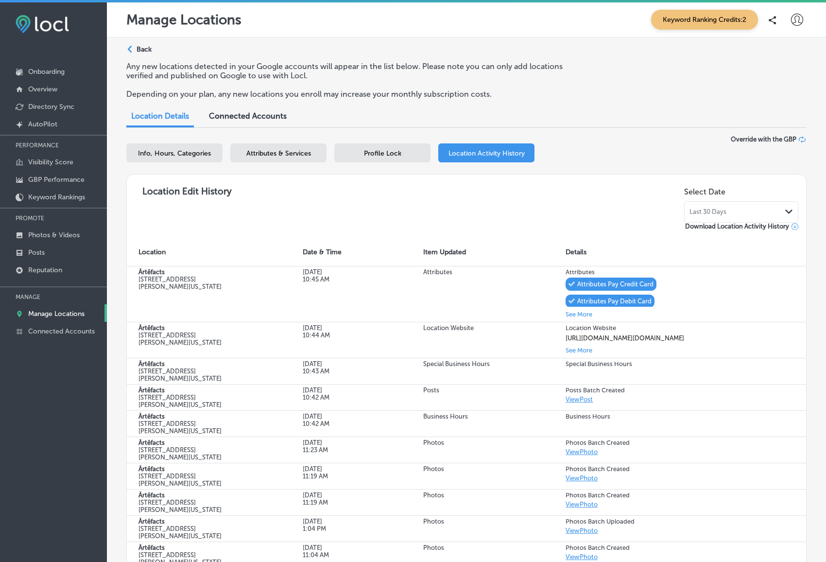
click at [256, 116] on span "Connected Accounts" at bounding box center [248, 115] width 78 height 9
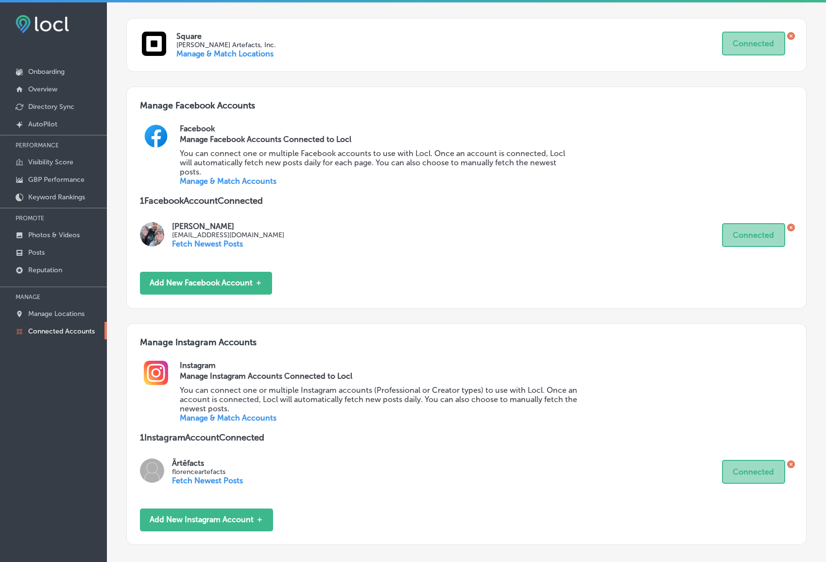
scroll to position [383, 0]
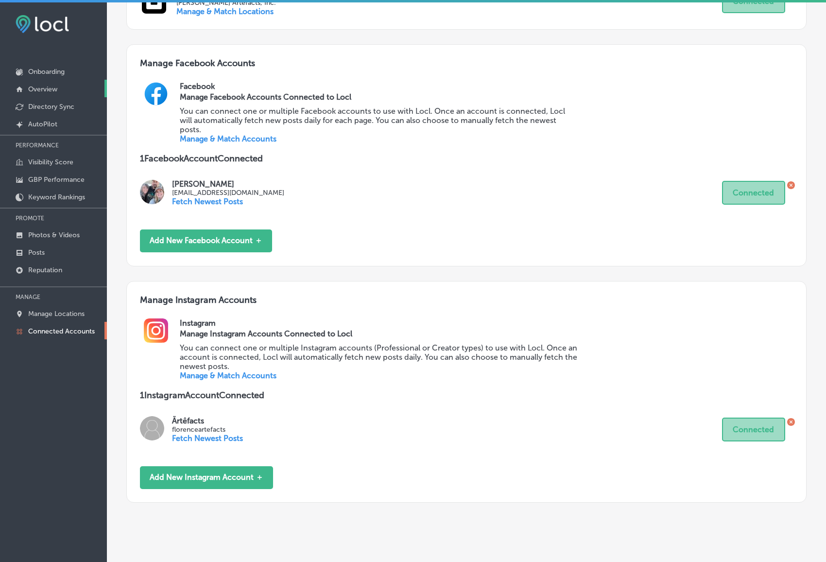
click at [43, 89] on p "Overview" at bounding box center [42, 89] width 29 height 8
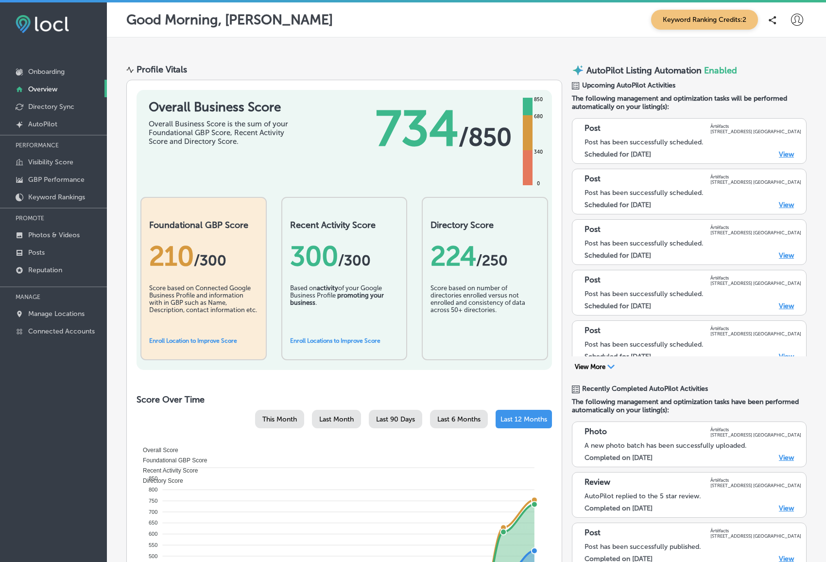
click at [185, 339] on link "Enroll Location to Improve Score" at bounding box center [193, 340] width 88 height 7
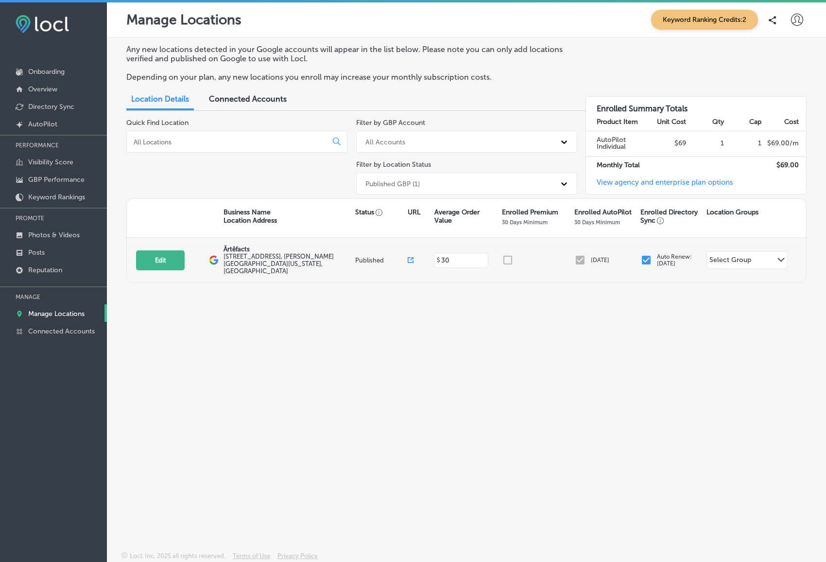
click at [509, 256] on div at bounding box center [538, 260] width 73 height 12
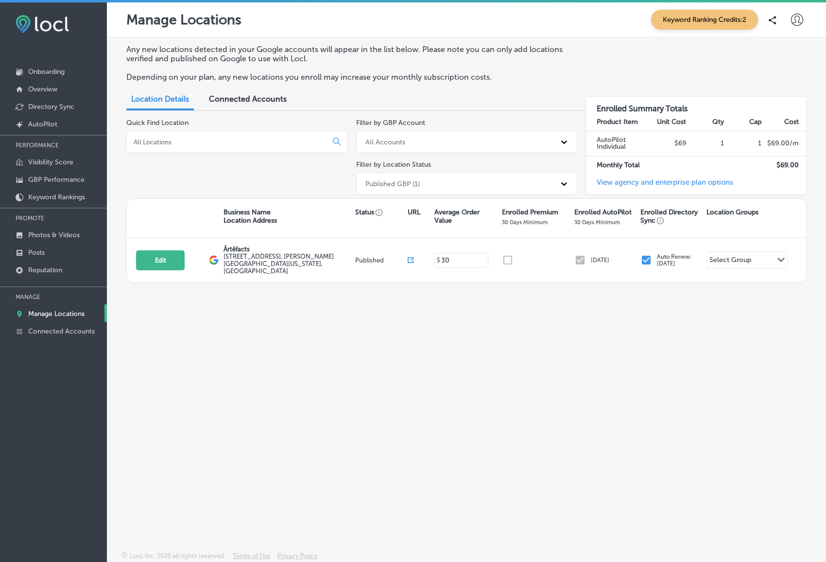
click at [662, 182] on link "View agency and enterprise plan options" at bounding box center [659, 186] width 147 height 16
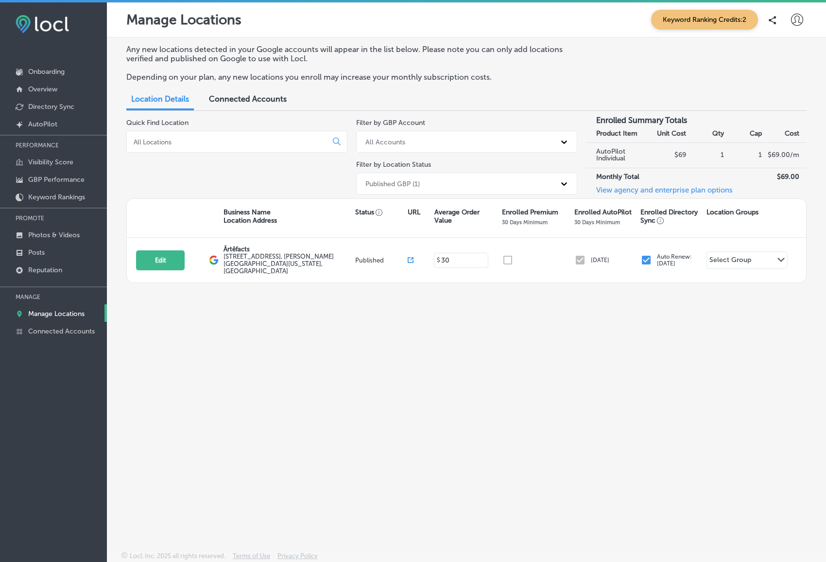
click at [630, 189] on link "View agency and enterprise plan options" at bounding box center [659, 194] width 147 height 16
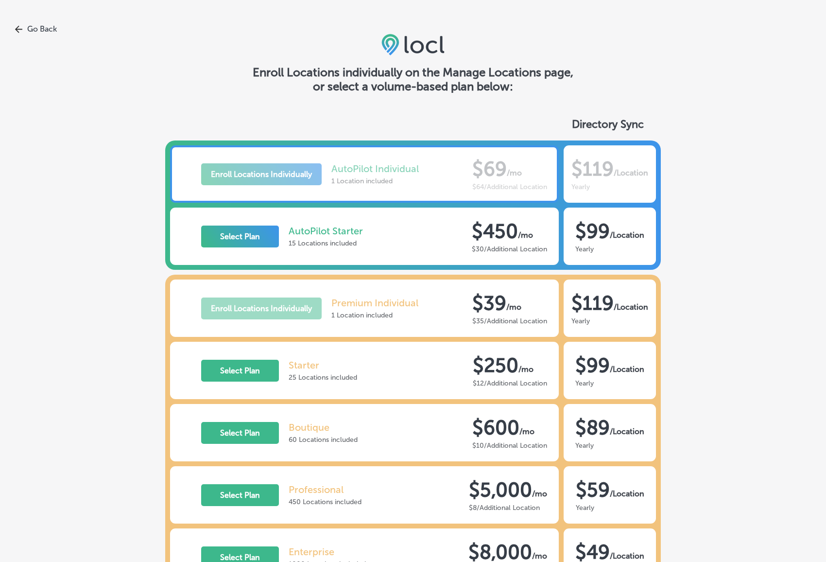
click at [30, 28] on link "Go Back" at bounding box center [413, 28] width 826 height 9
